Goal: Task Accomplishment & Management: Manage account settings

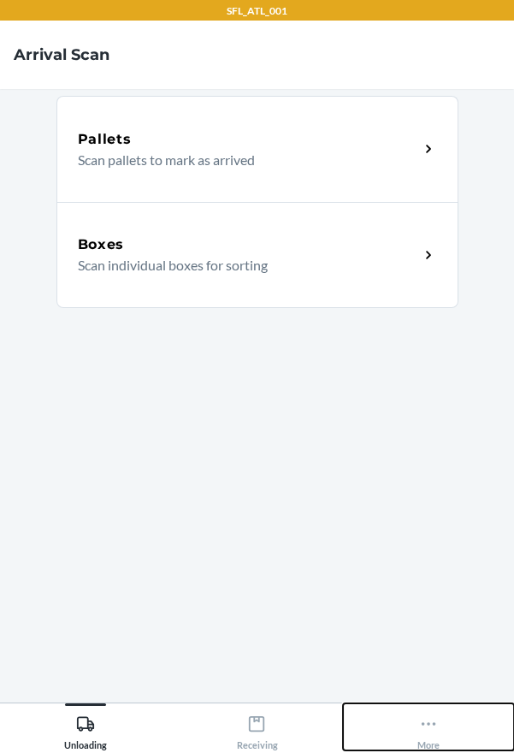
click at [433, 715] on icon at bounding box center [428, 724] width 19 height 19
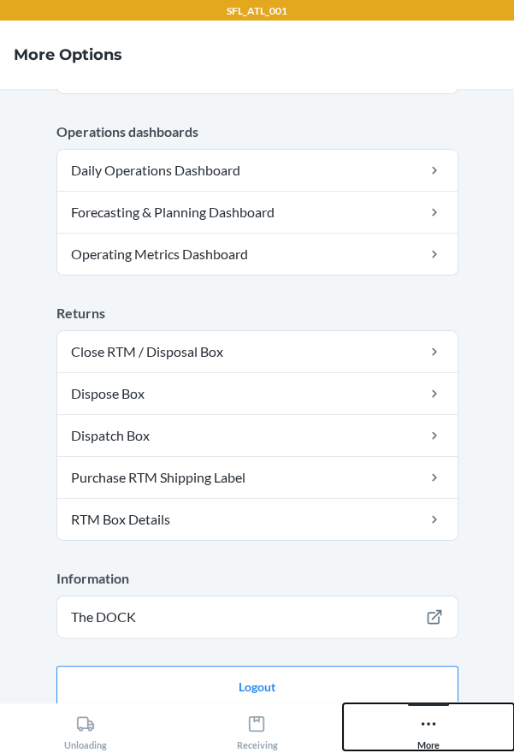
scroll to position [484, 0]
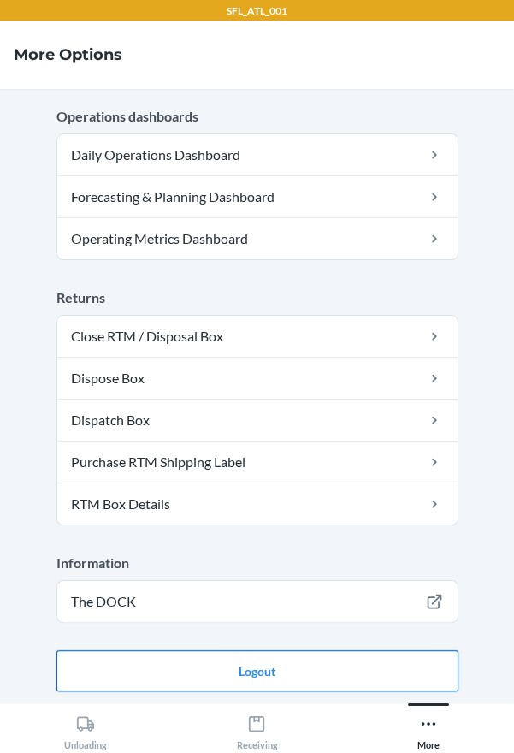
click at [209, 676] on button "Logout" at bounding box center [257, 670] width 402 height 41
